Goal: Information Seeking & Learning: Learn about a topic

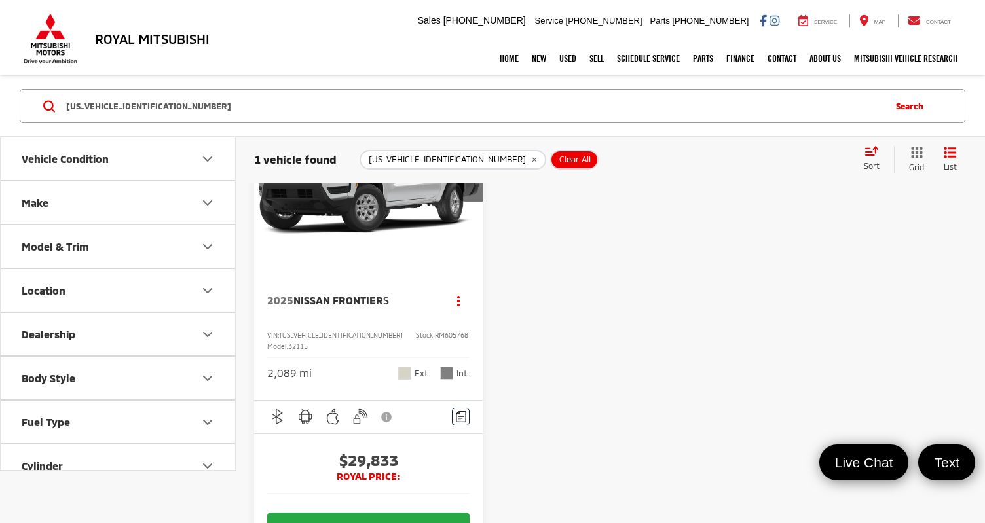
scroll to position [64, 0]
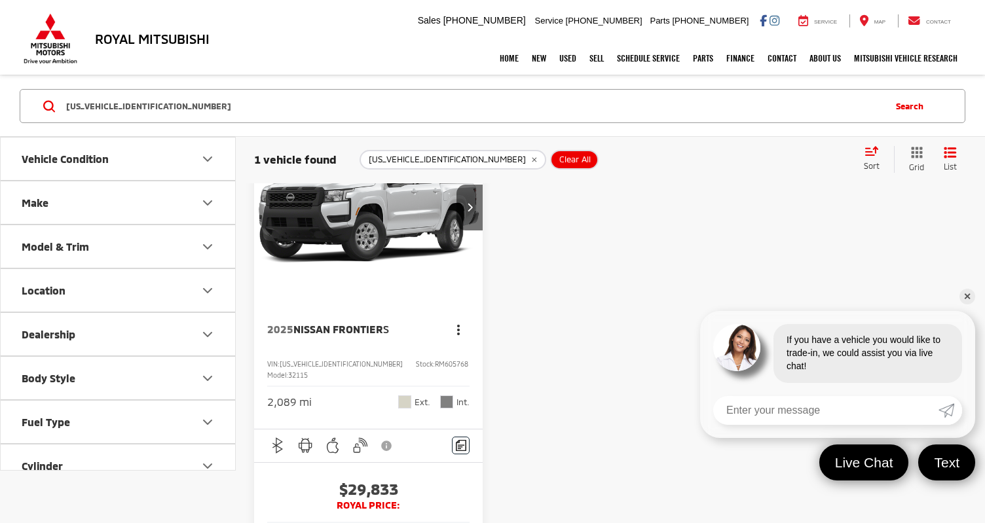
click at [457, 328] on icon "dropdown dots" at bounding box center [458, 329] width 3 height 3
click at [457, 439] on span "View Details" at bounding box center [432, 442] width 56 height 13
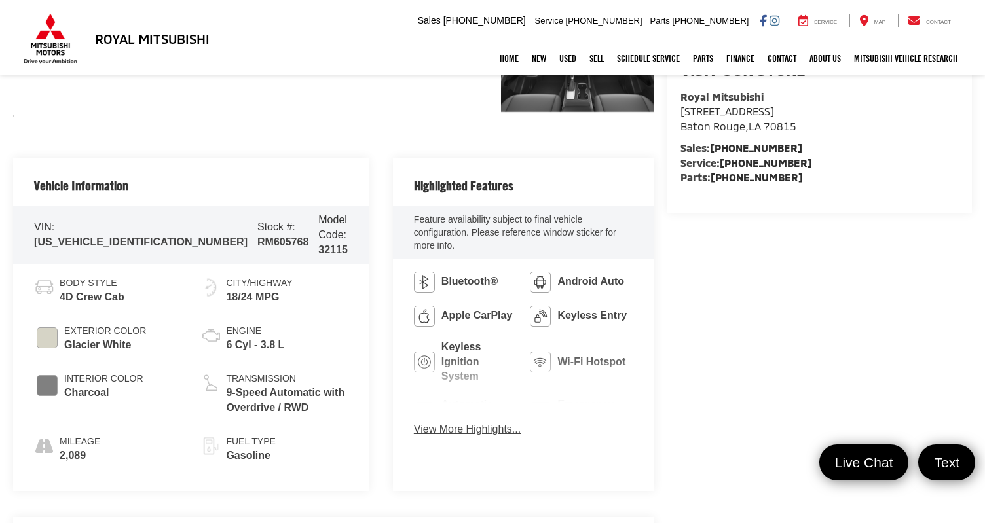
scroll to position [458, 0]
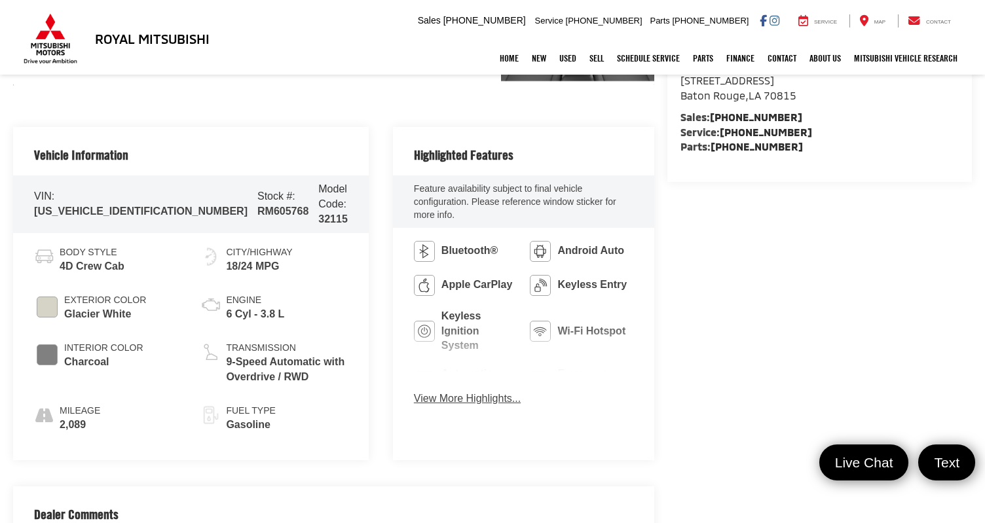
click at [423, 392] on button "View More Highlights..." at bounding box center [467, 399] width 107 height 15
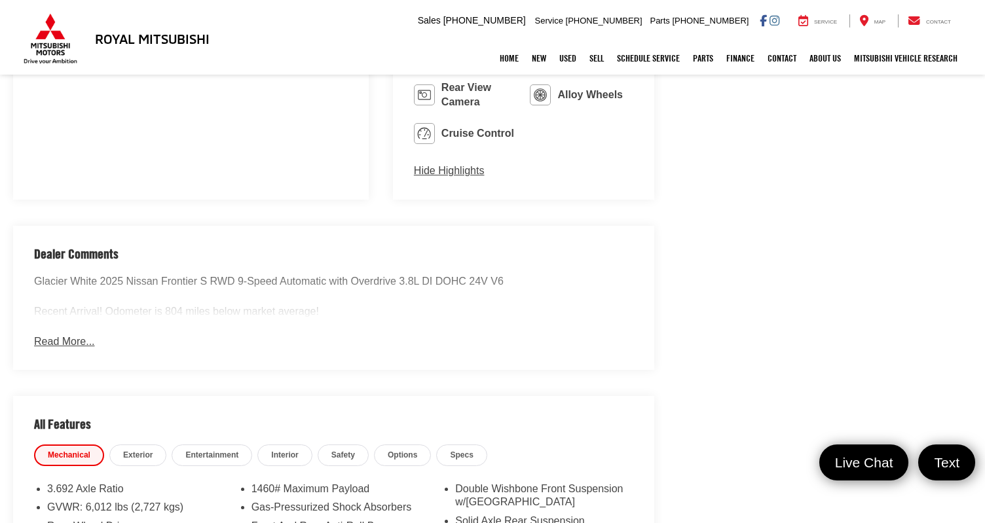
scroll to position [851, 0]
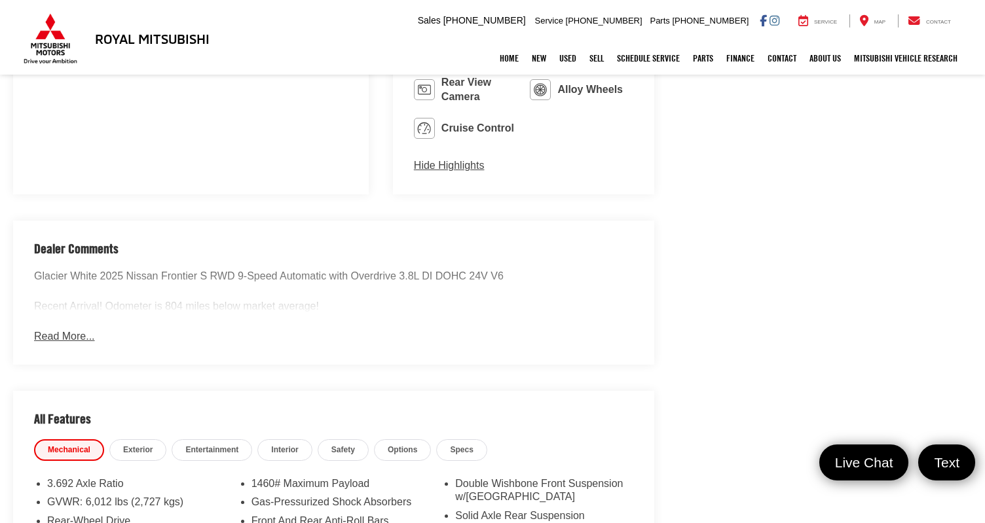
click at [72, 329] on button "Read More..." at bounding box center [64, 336] width 60 height 15
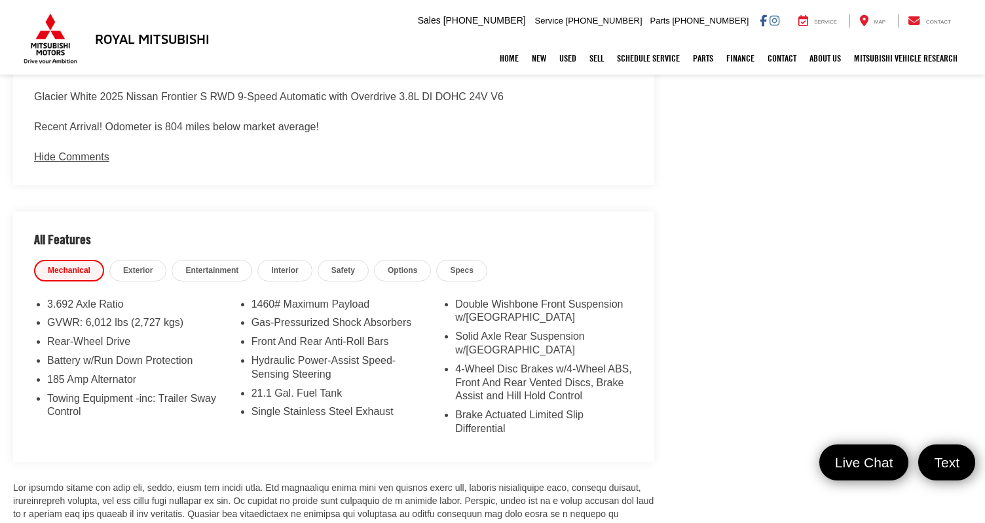
scroll to position [1048, 0]
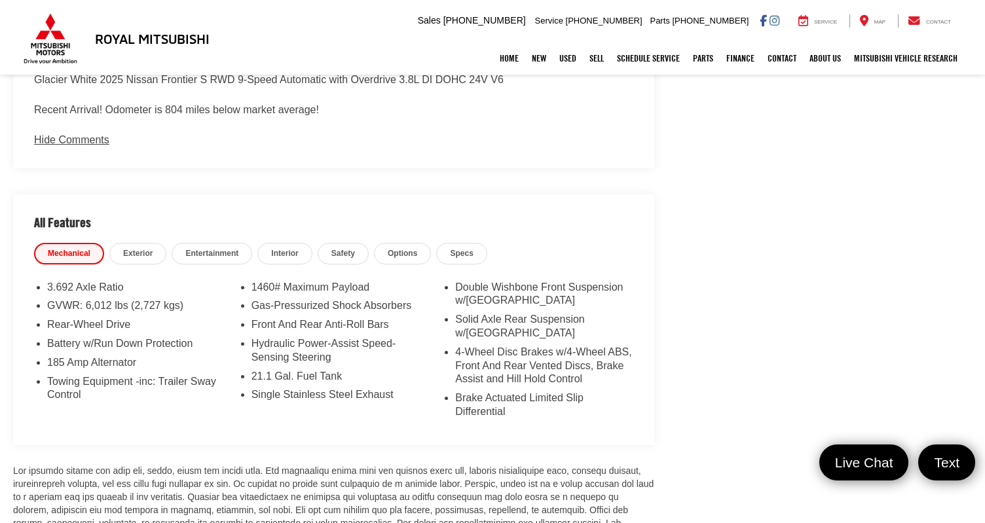
click at [134, 248] on span "Exterior" at bounding box center [137, 253] width 29 height 11
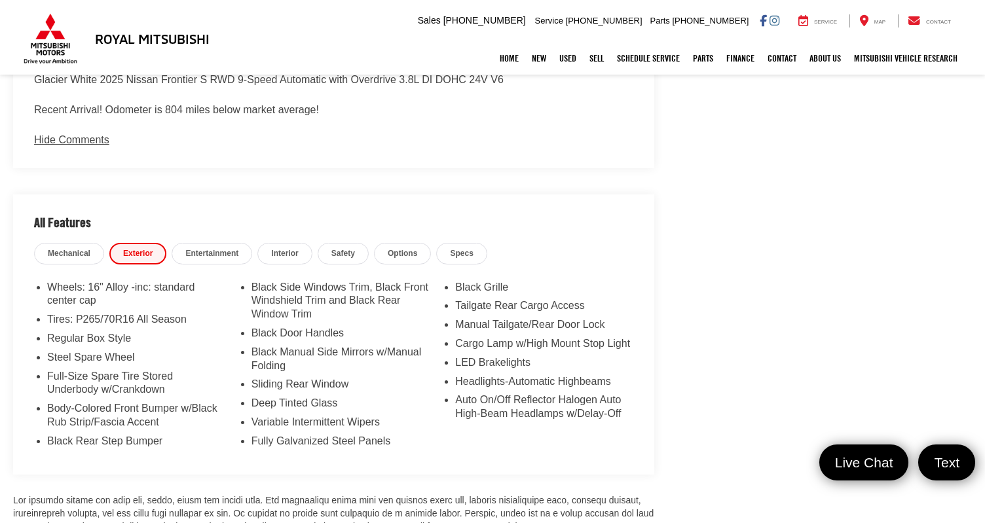
click at [401, 248] on span "Options" at bounding box center [402, 253] width 29 height 11
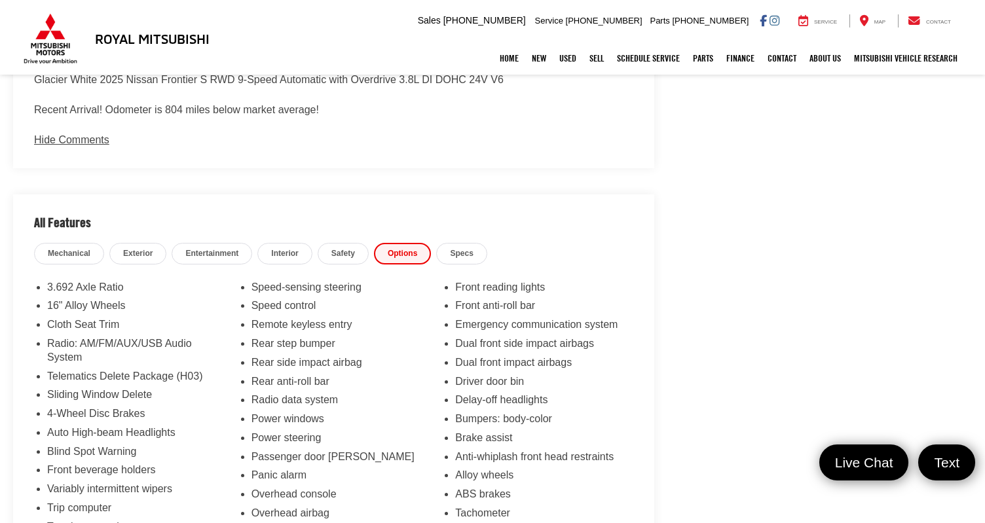
click at [478, 243] on link "Specs" at bounding box center [461, 254] width 50 height 22
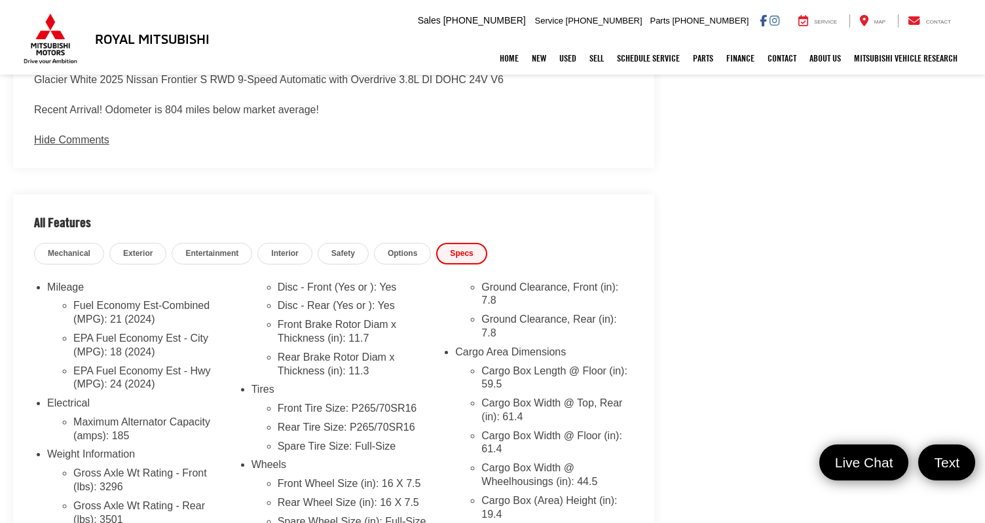
click at [128, 248] on span "Exterior" at bounding box center [137, 253] width 29 height 11
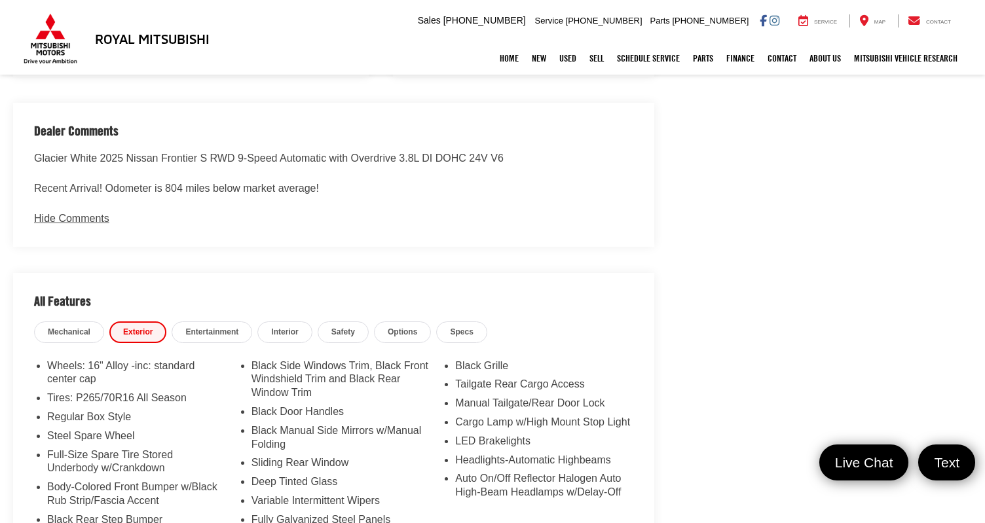
scroll to position [982, 0]
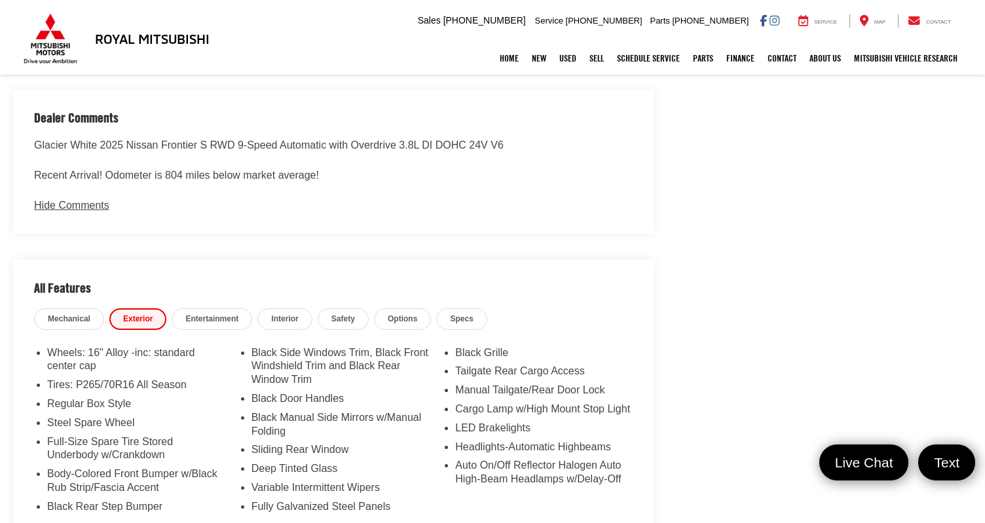
click at [61, 314] on span "Mechanical" at bounding box center [69, 319] width 43 height 11
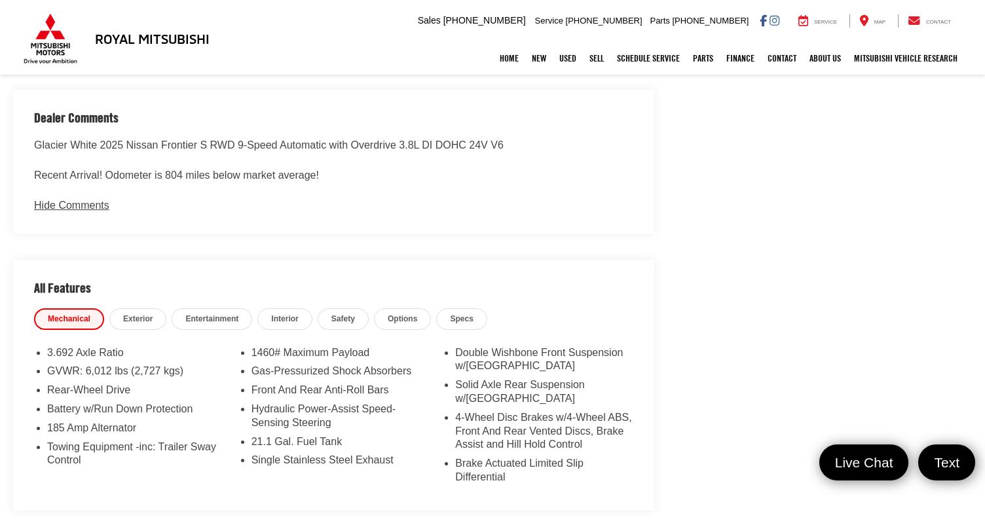
click at [347, 314] on span "Safety" at bounding box center [343, 319] width 24 height 11
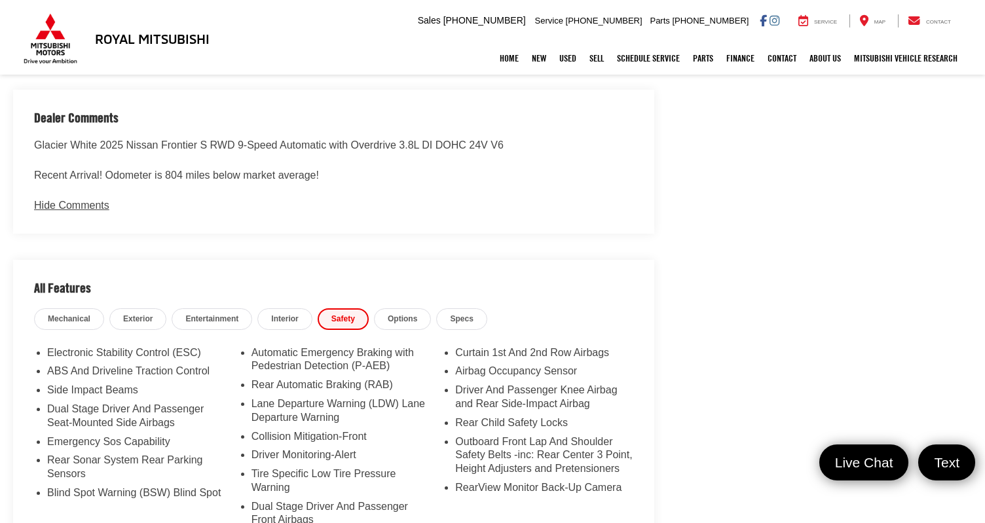
click at [269, 308] on link "Interior" at bounding box center [284, 319] width 54 height 22
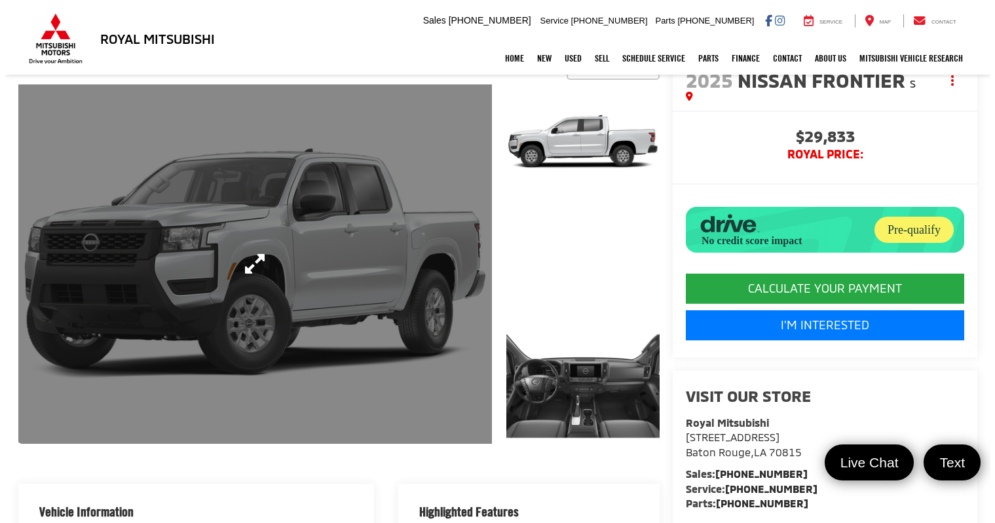
scroll to position [65, 0]
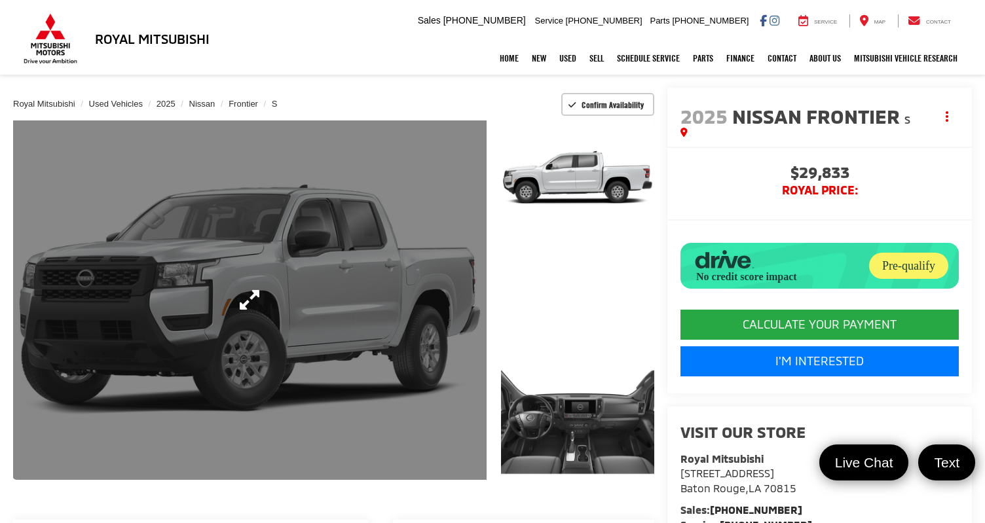
click at [431, 274] on link "Expand Photo 0" at bounding box center [249, 299] width 473 height 359
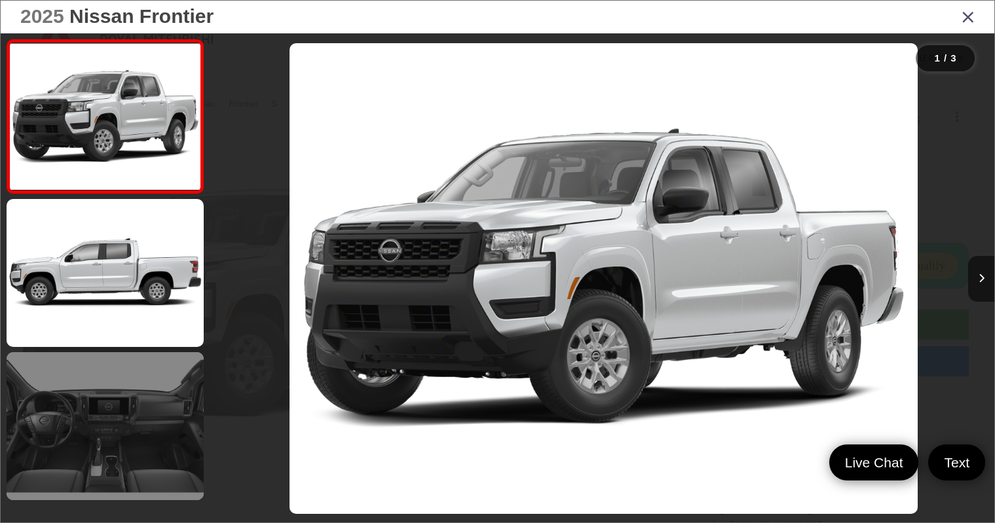
click at [138, 444] on link at bounding box center [105, 426] width 197 height 148
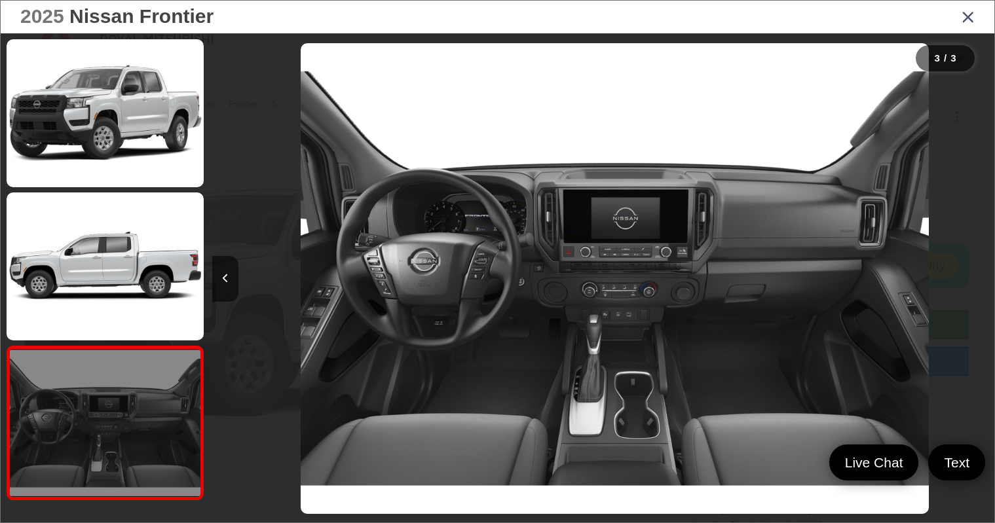
scroll to position [0, 1563]
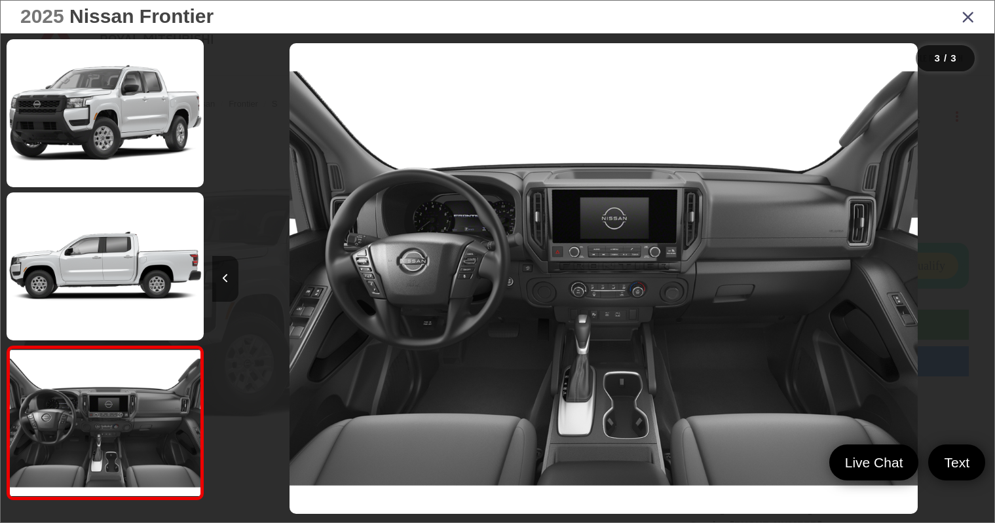
click at [234, 278] on button "Previous image" at bounding box center [225, 279] width 26 height 46
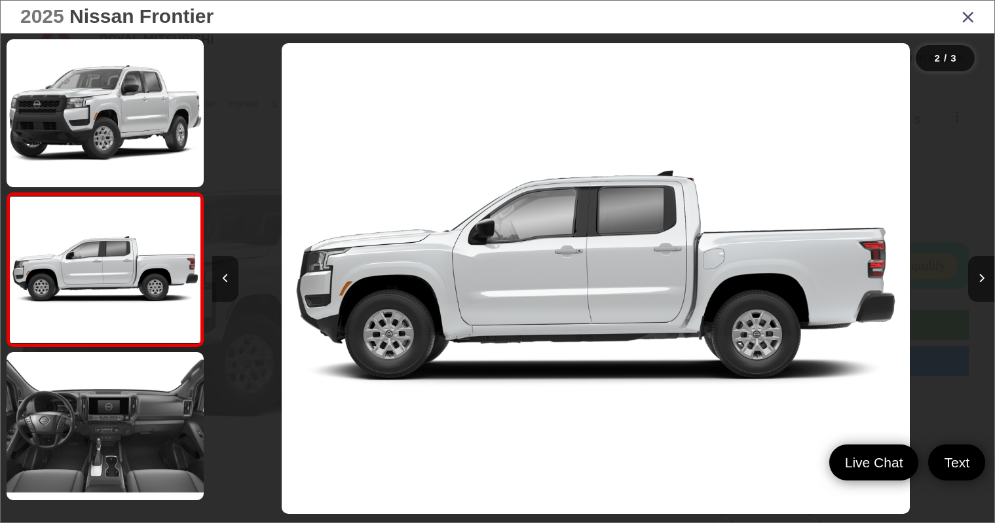
scroll to position [0, 782]
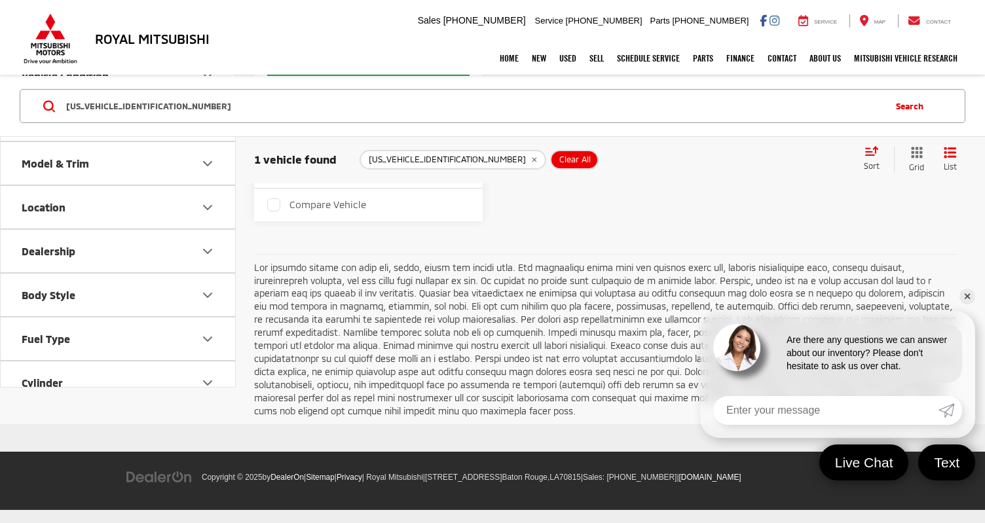
scroll to position [587, 0]
click at [968, 294] on link "✕" at bounding box center [967, 297] width 16 height 16
